Goal: Task Accomplishment & Management: Complete application form

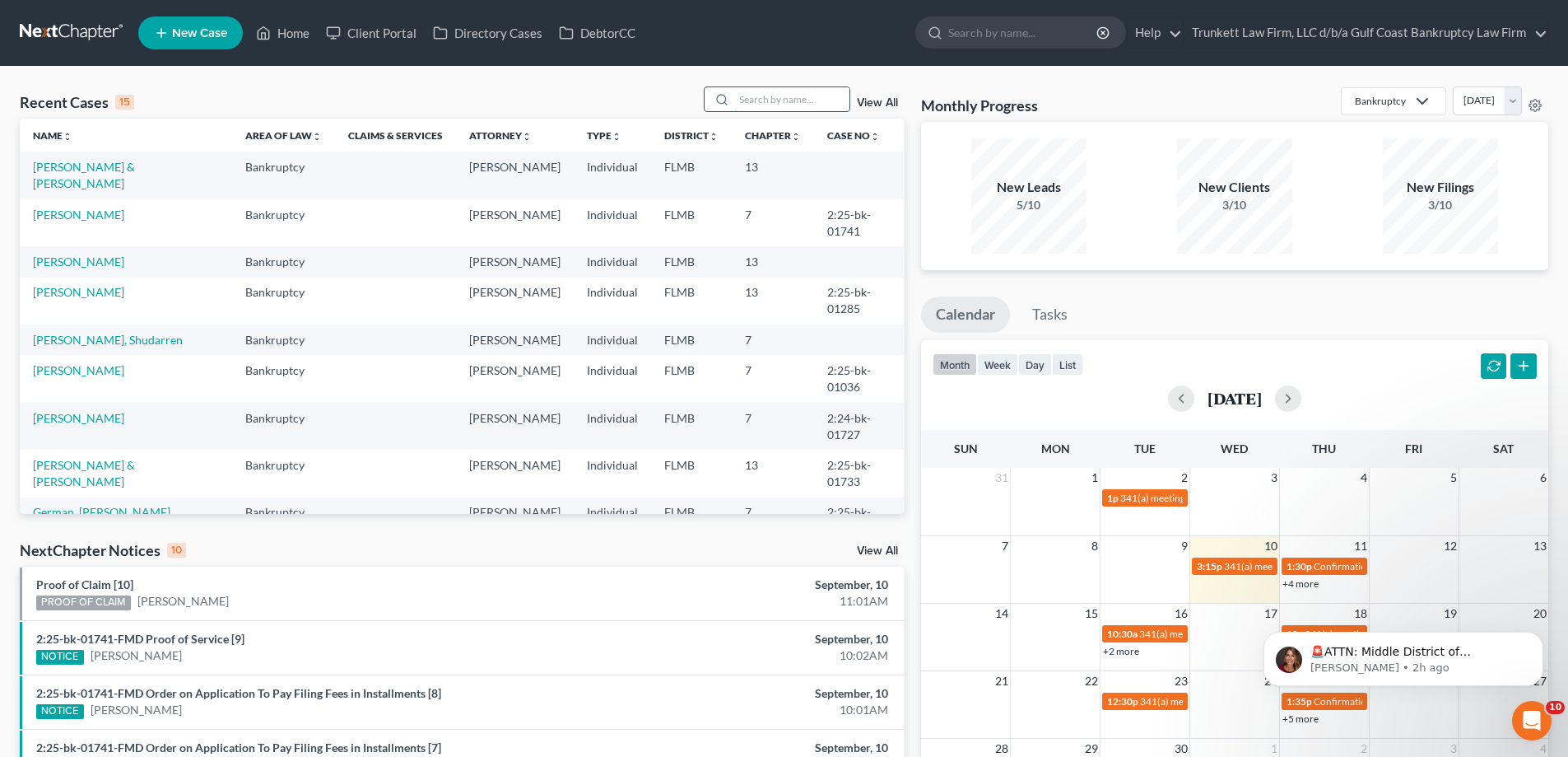
click at [793, 89] on input "search" at bounding box center [792, 100] width 115 height 24
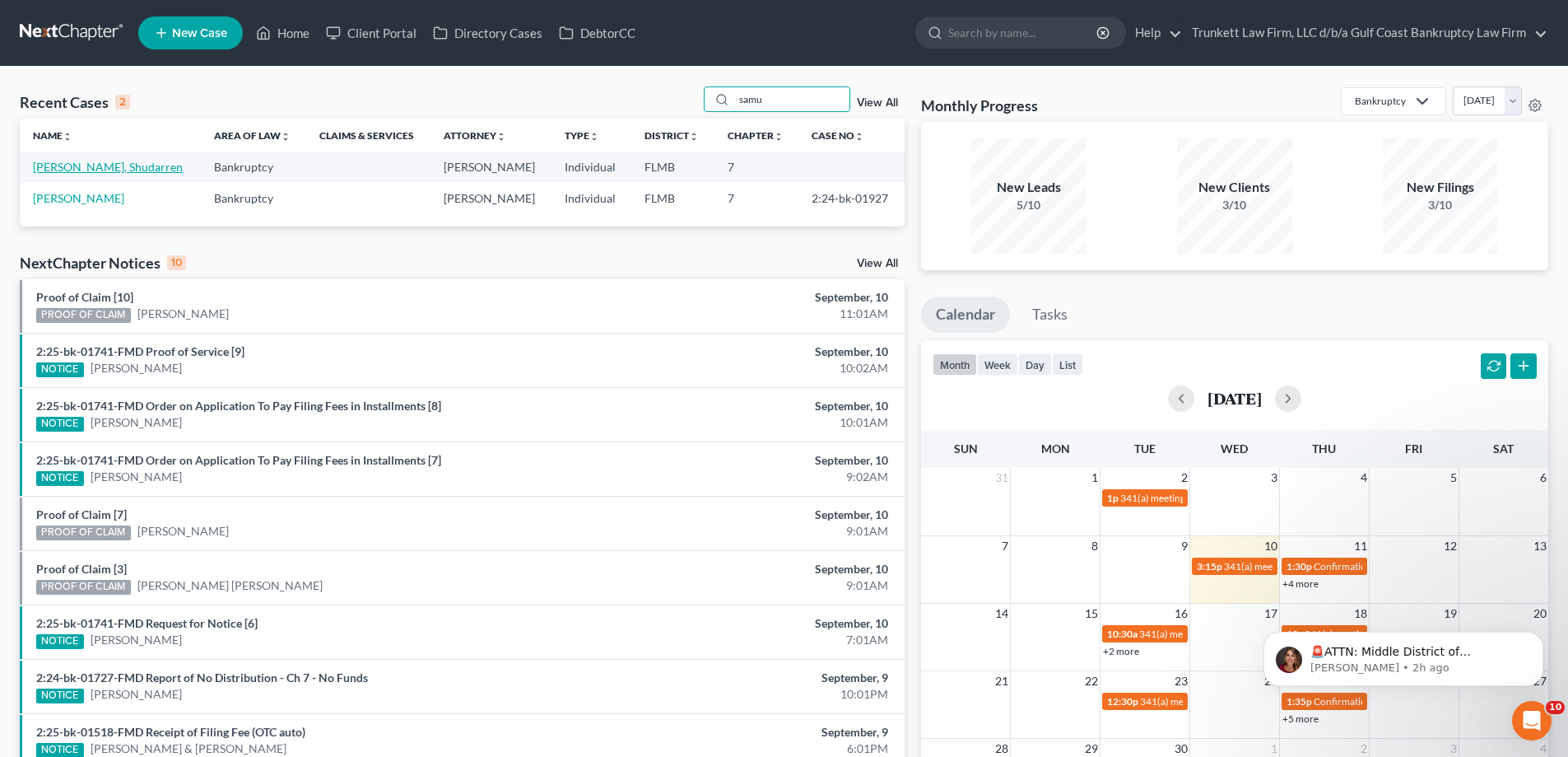
type input "samu"
click at [80, 167] on link "[PERSON_NAME], Shudarren" at bounding box center [108, 166] width 150 height 14
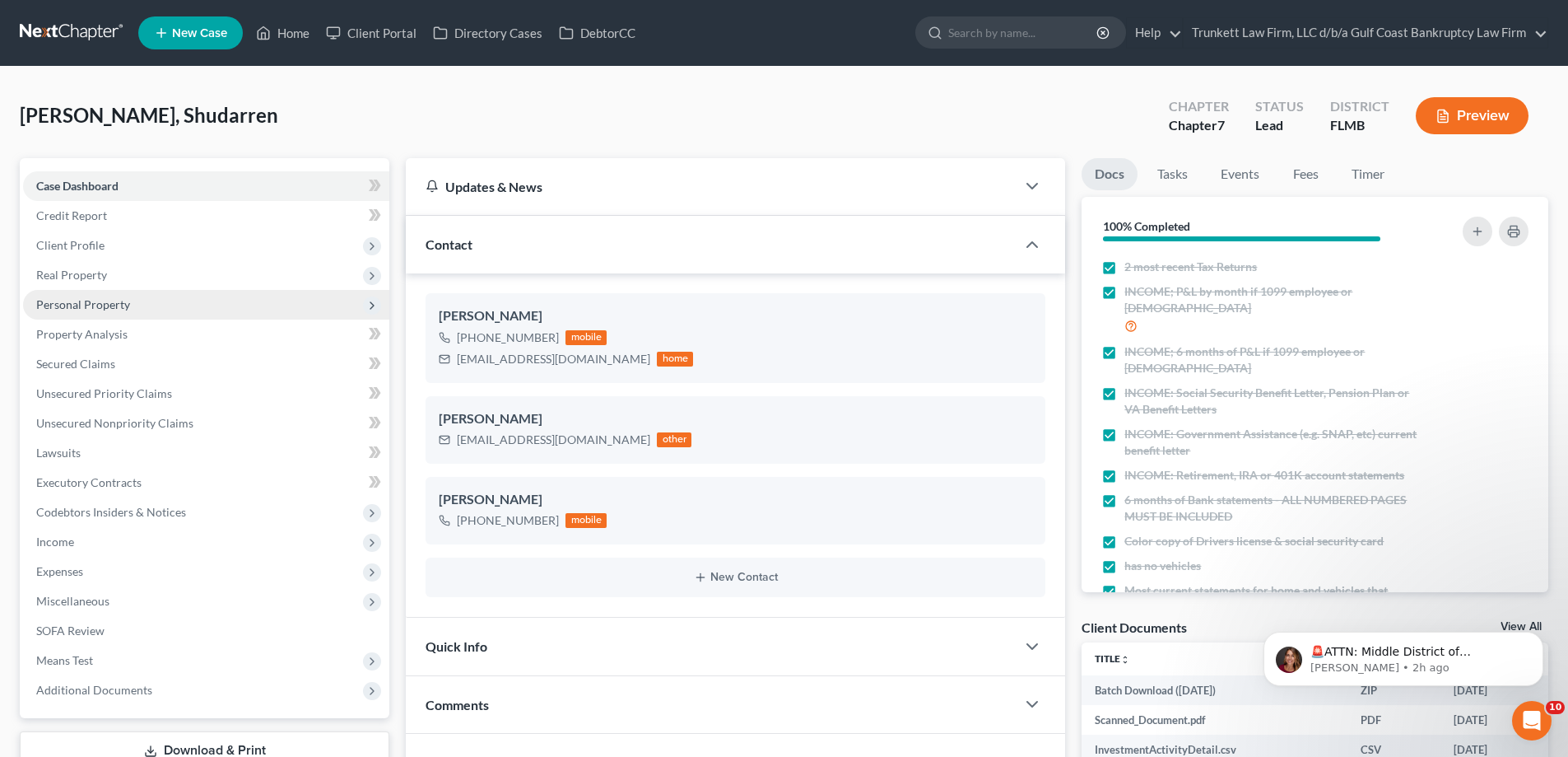
click at [99, 302] on span "Personal Property" at bounding box center [83, 304] width 94 height 14
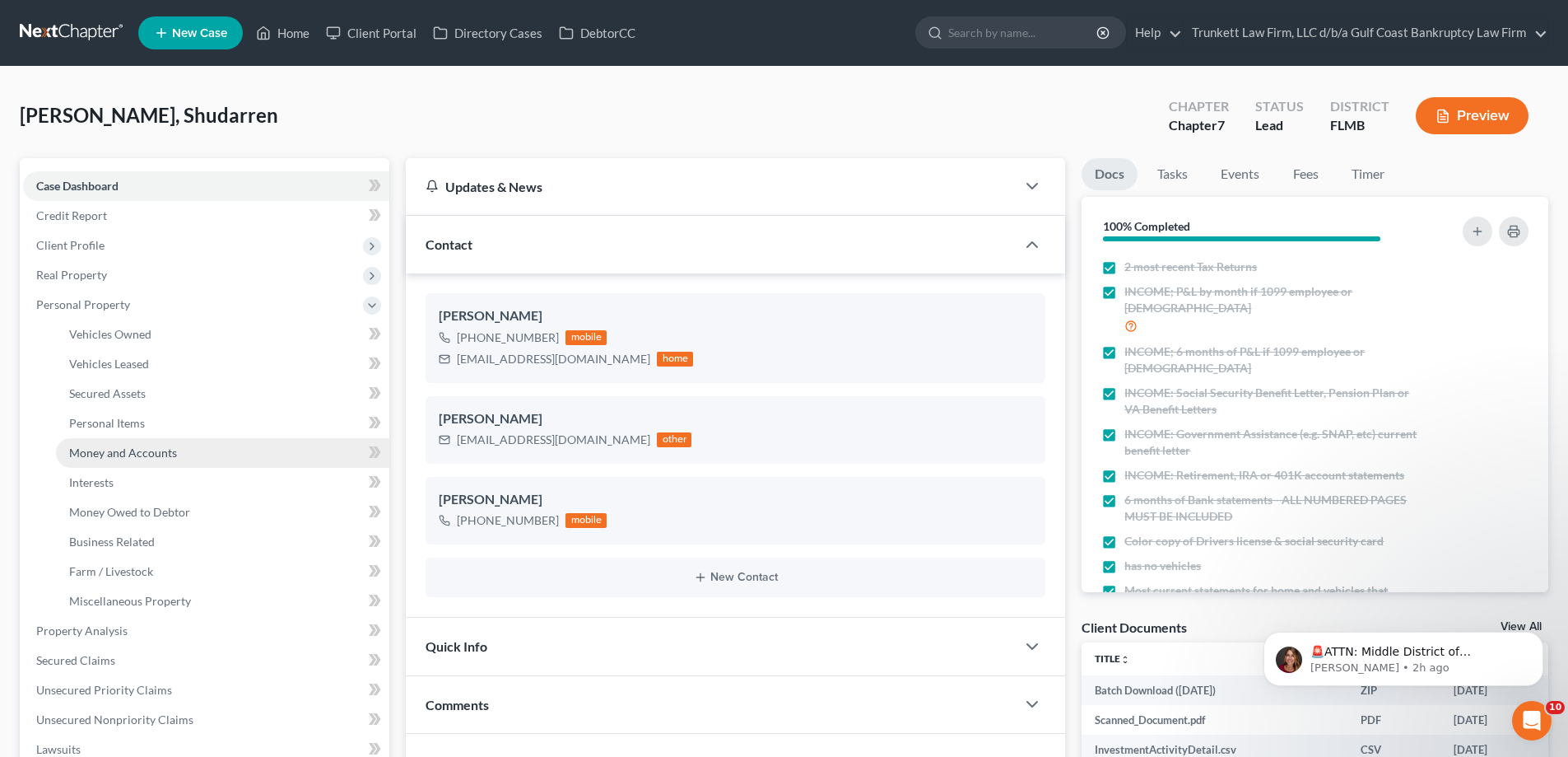
click at [139, 457] on span "Money and Accounts" at bounding box center [123, 452] width 108 height 14
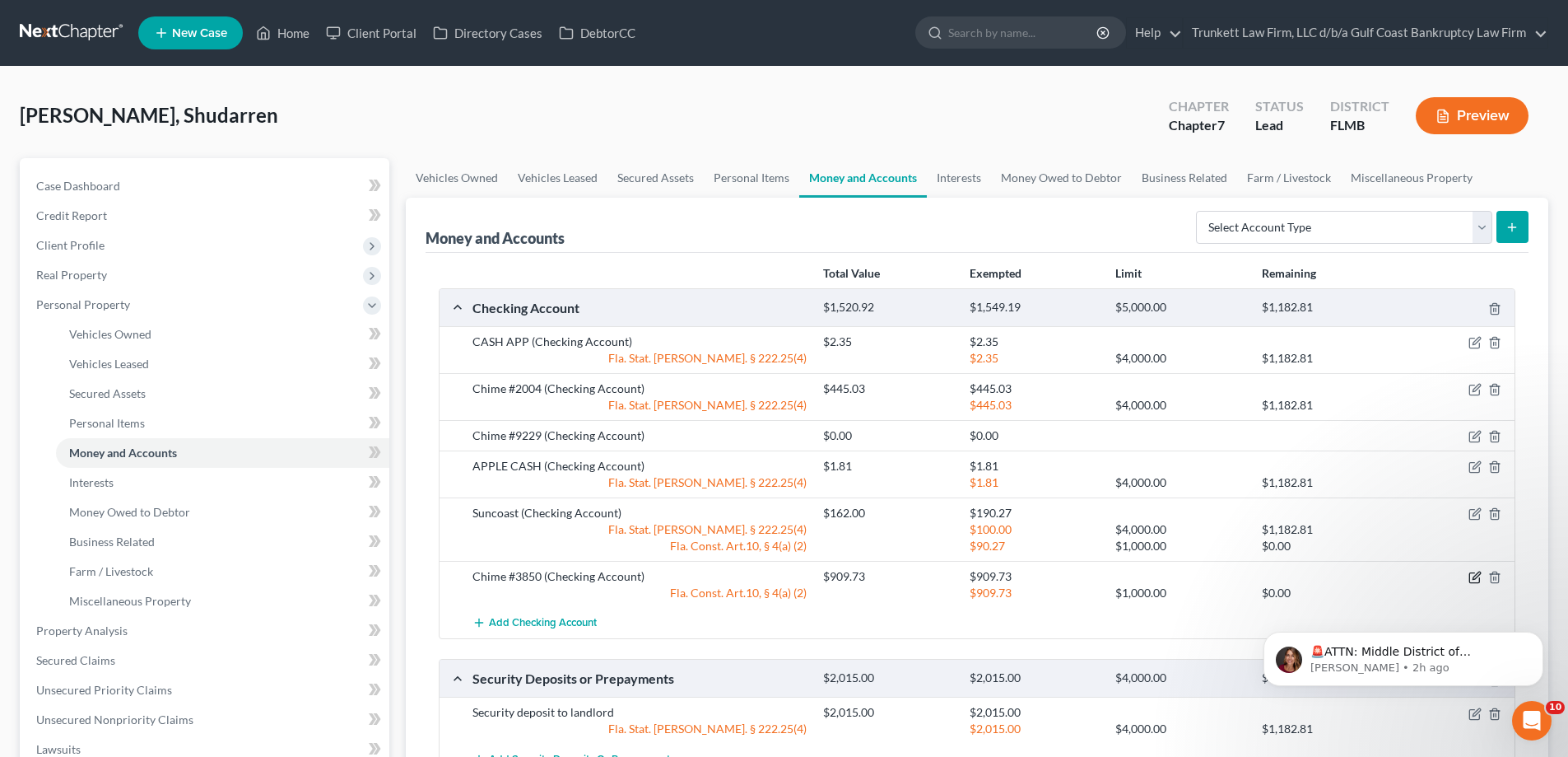
click at [1476, 574] on icon "button" at bounding box center [1475, 577] width 13 height 13
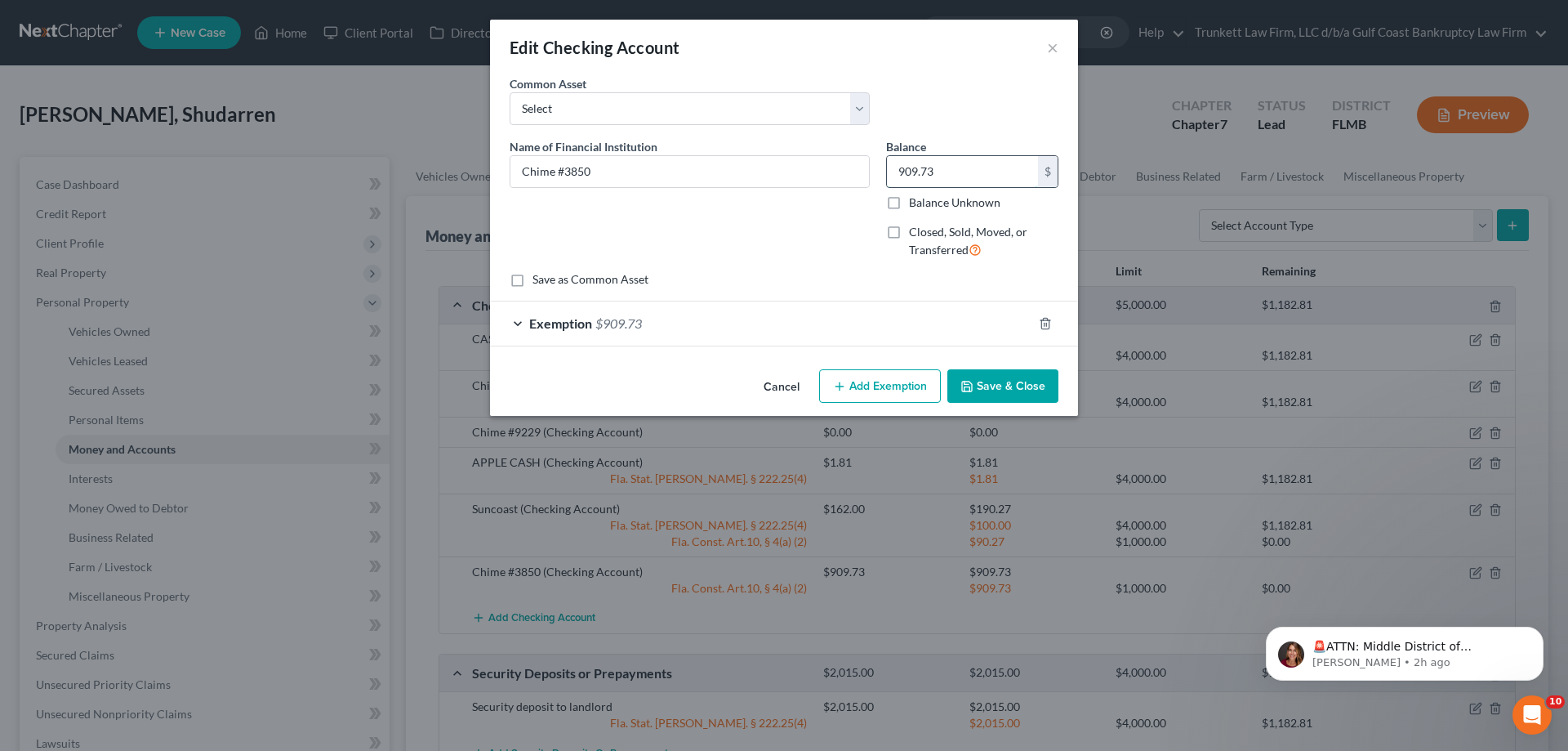
click at [942, 179] on input "909.73" at bounding box center [962, 171] width 151 height 31
type input "215"
click at [1027, 389] on button "Save & Close" at bounding box center [1002, 387] width 111 height 34
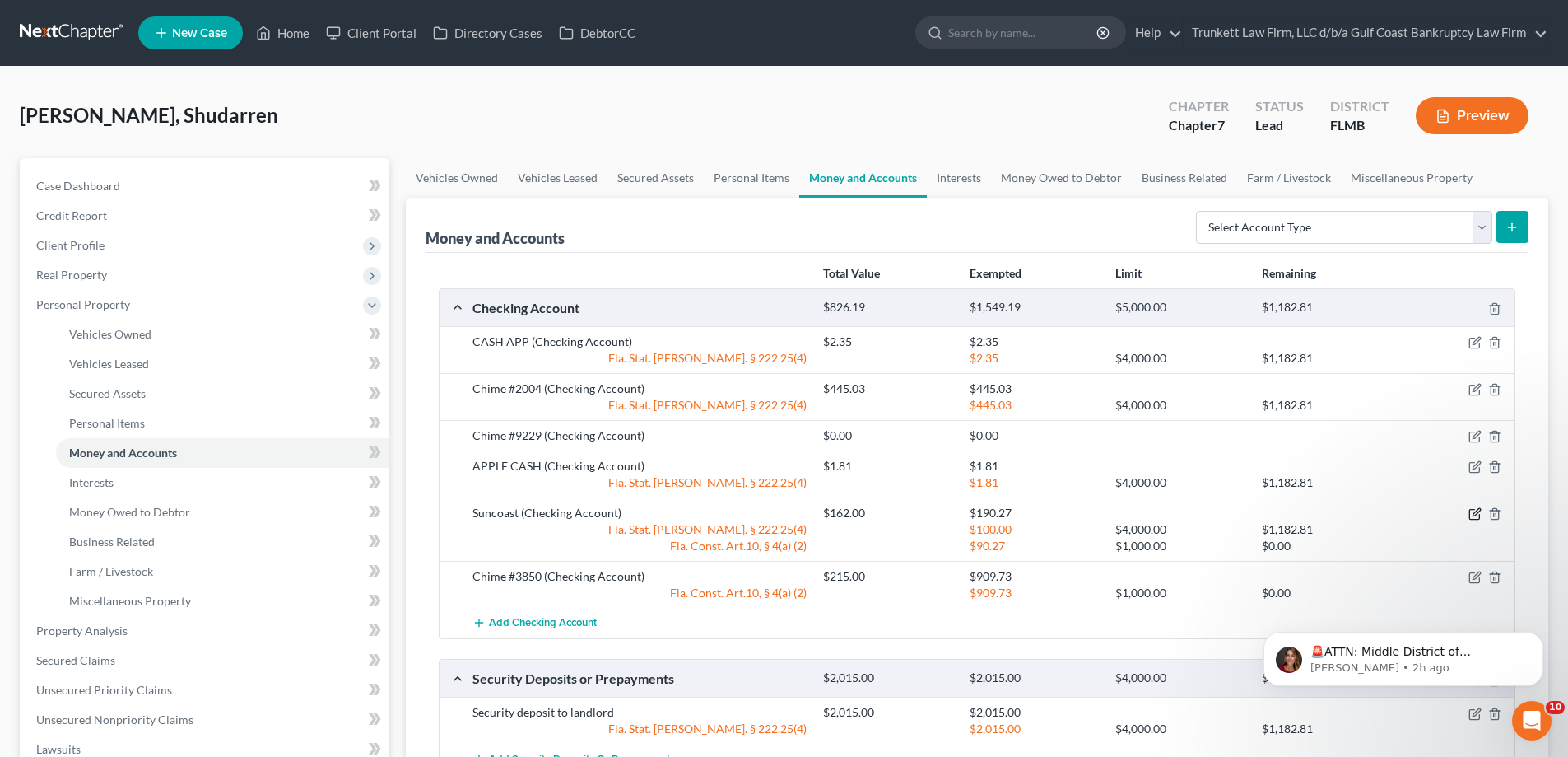
click at [1478, 509] on icon "button" at bounding box center [1475, 514] width 13 height 13
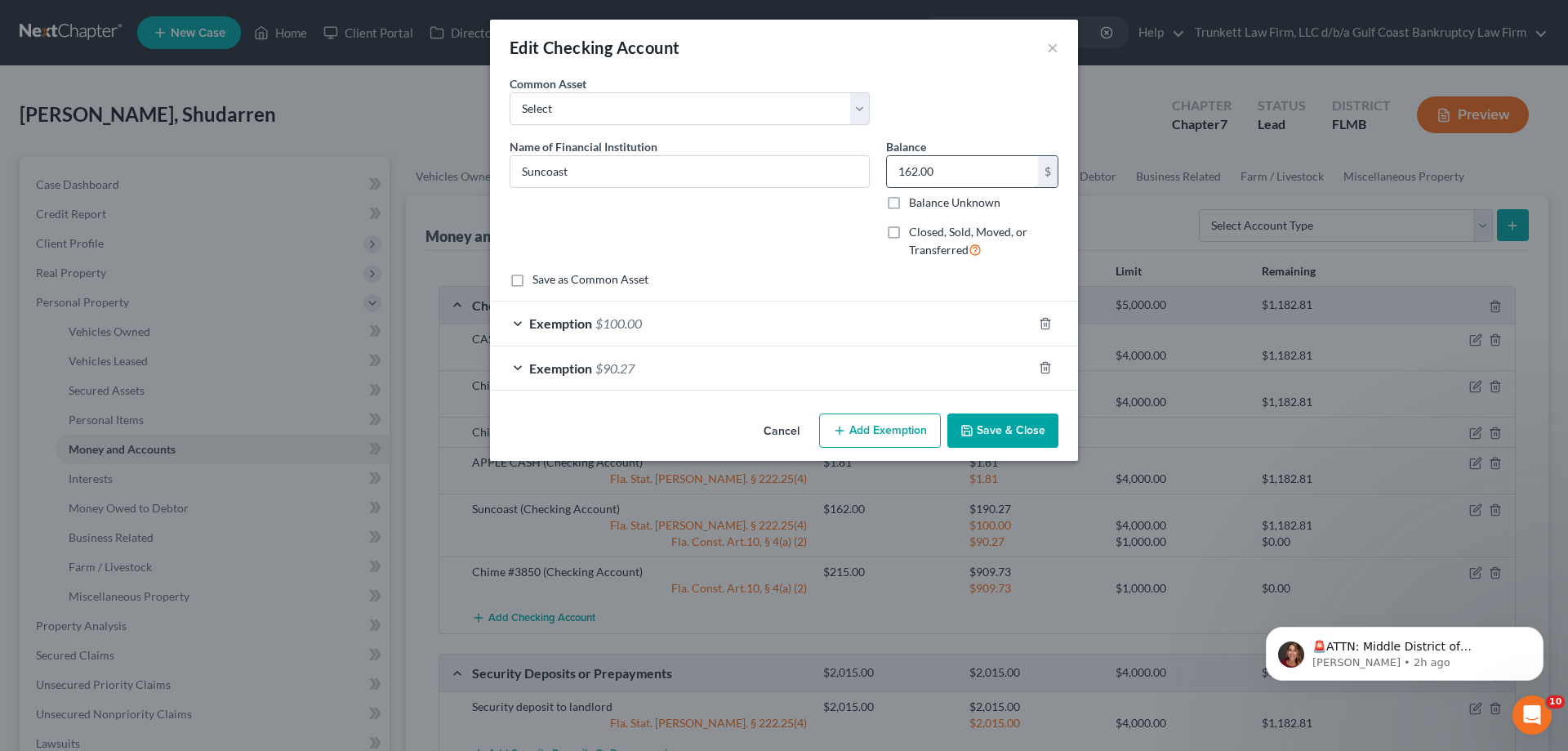
click at [956, 174] on input "162.00" at bounding box center [962, 171] width 151 height 31
click at [879, 274] on div "Save as Common Asset" at bounding box center [784, 279] width 549 height 16
click at [960, 172] on input "1.5" at bounding box center [962, 171] width 151 height 31
type input "0"
type input "1.50"
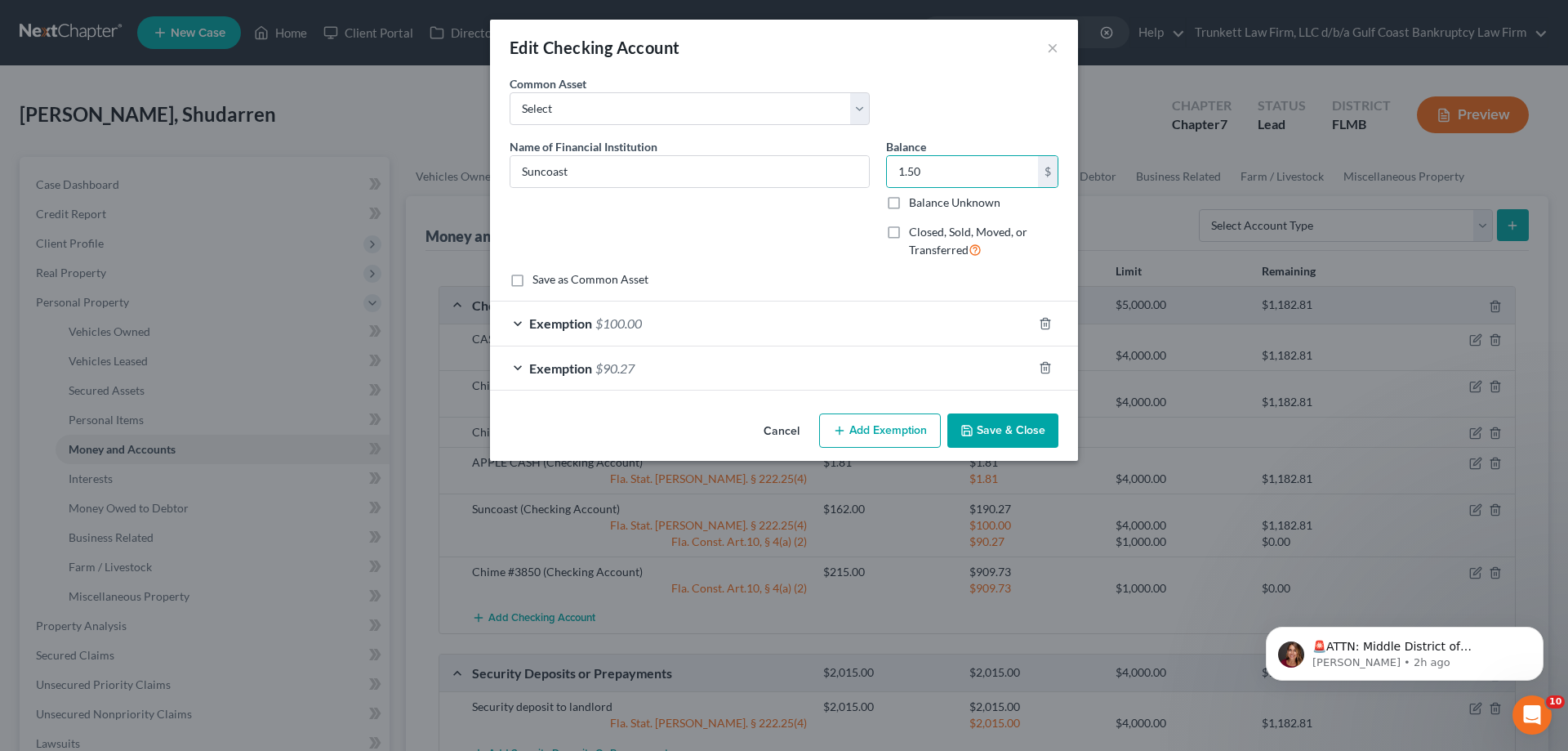
click at [1027, 433] on button "Save & Close" at bounding box center [1002, 430] width 111 height 34
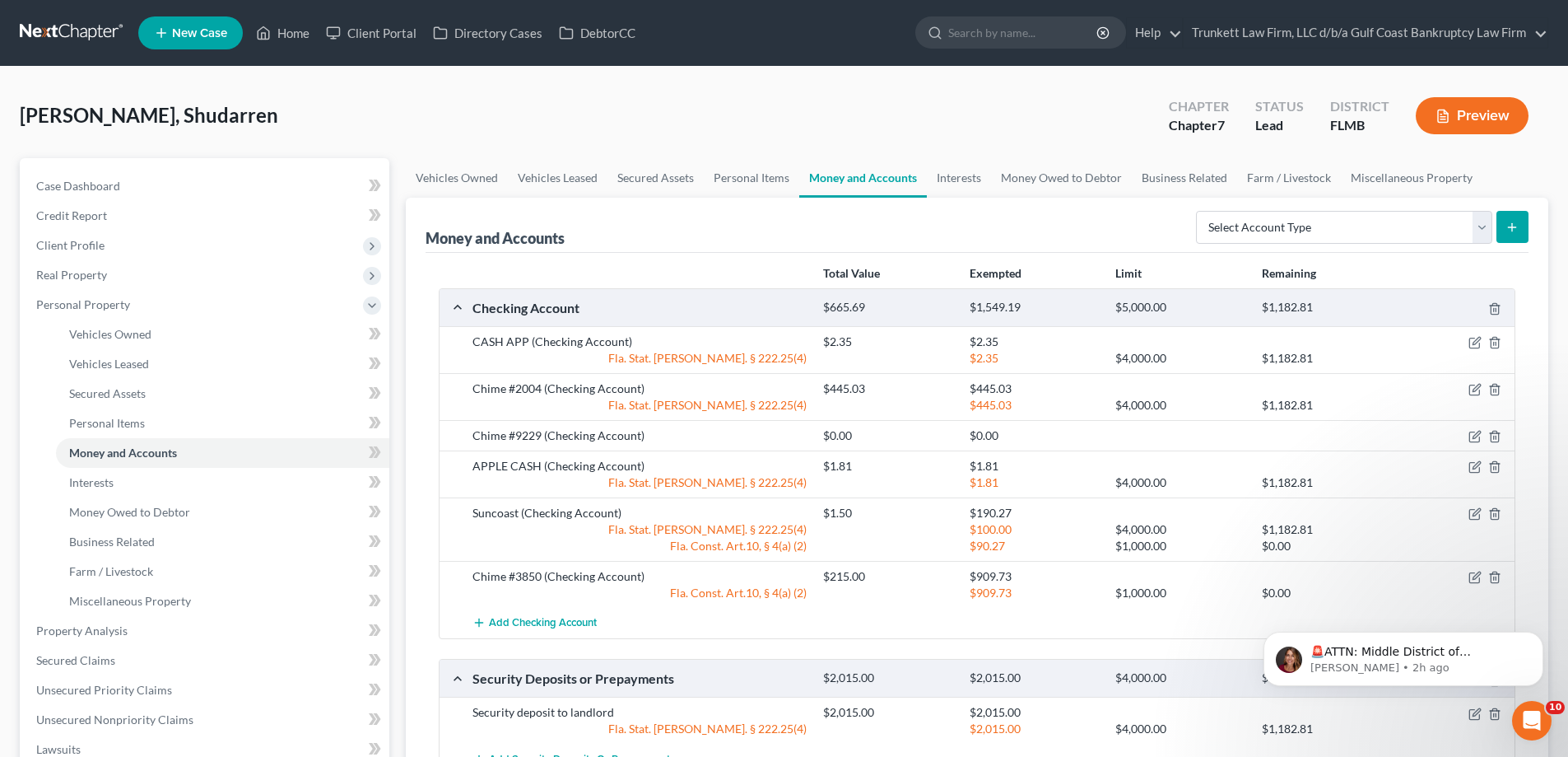
click at [1487, 385] on div at bounding box center [1458, 389] width 117 height 16
click at [1480, 387] on icon "button" at bounding box center [1477, 388] width 7 height 7
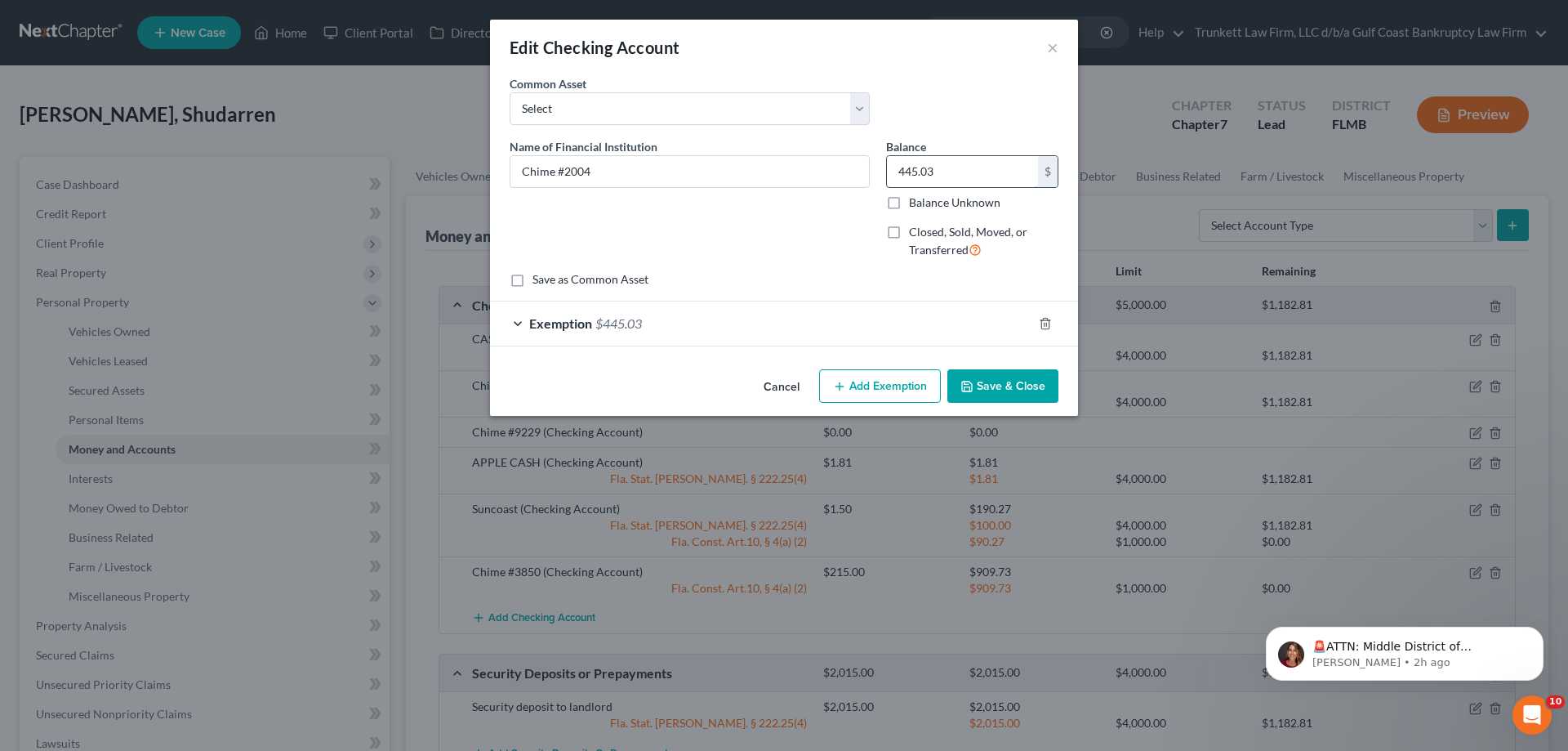
click at [953, 170] on input "445.03" at bounding box center [962, 171] width 151 height 31
type input "1"
click at [987, 387] on button "Save & Close" at bounding box center [1002, 387] width 111 height 34
